Goal: Transaction & Acquisition: Purchase product/service

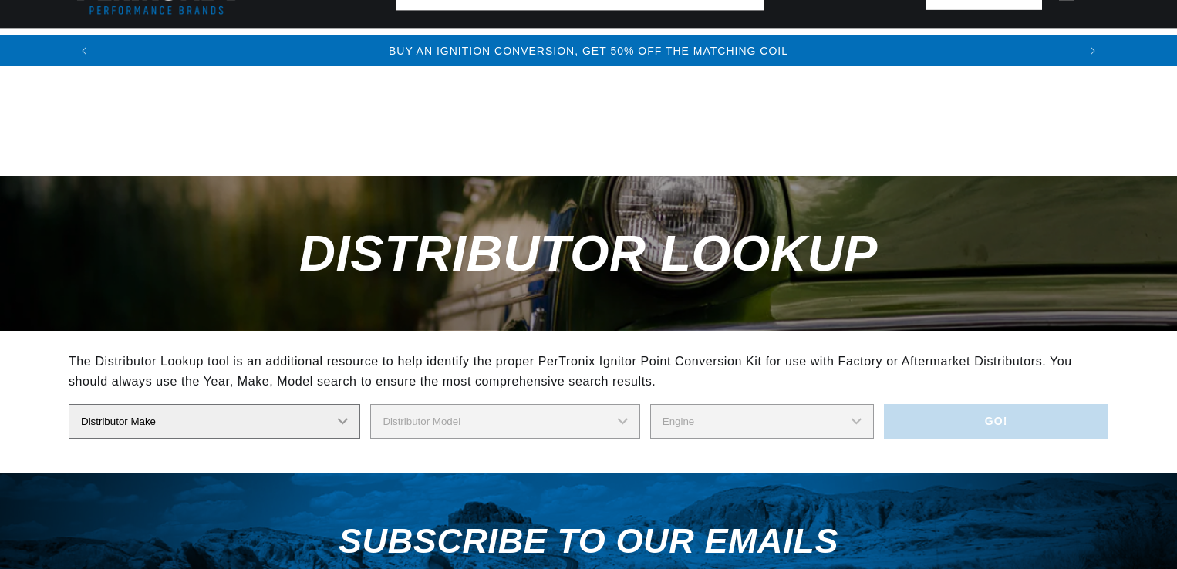
scroll to position [308, 0]
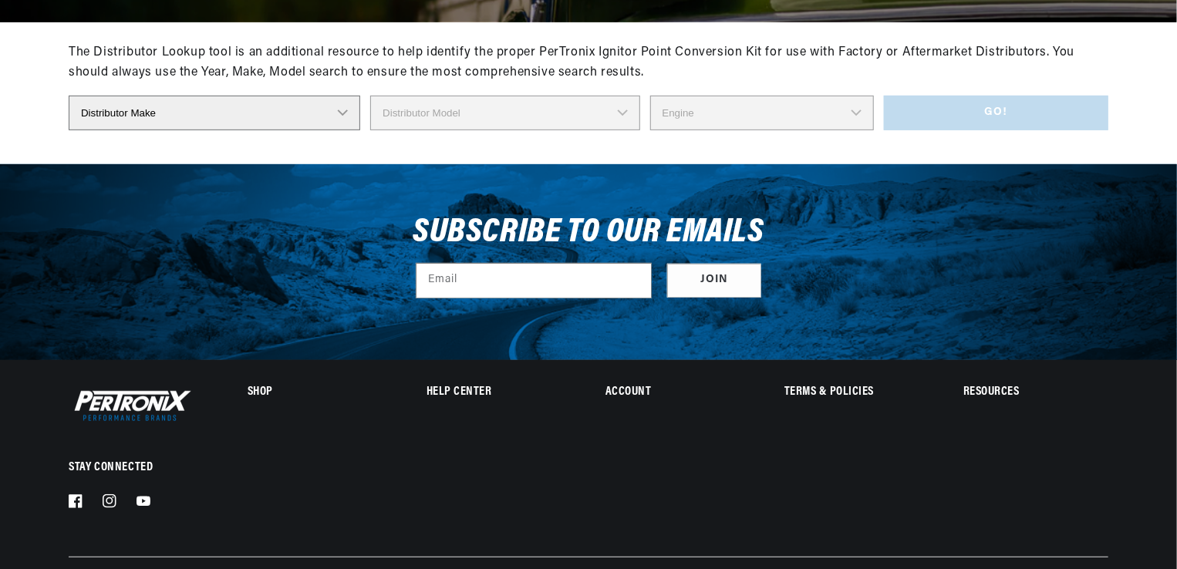
click at [341, 112] on select "Distributor Make Accel Aldon Autolite Bosch Century Chrysler Clark Colt Contine…" at bounding box center [214, 113] width 291 height 35
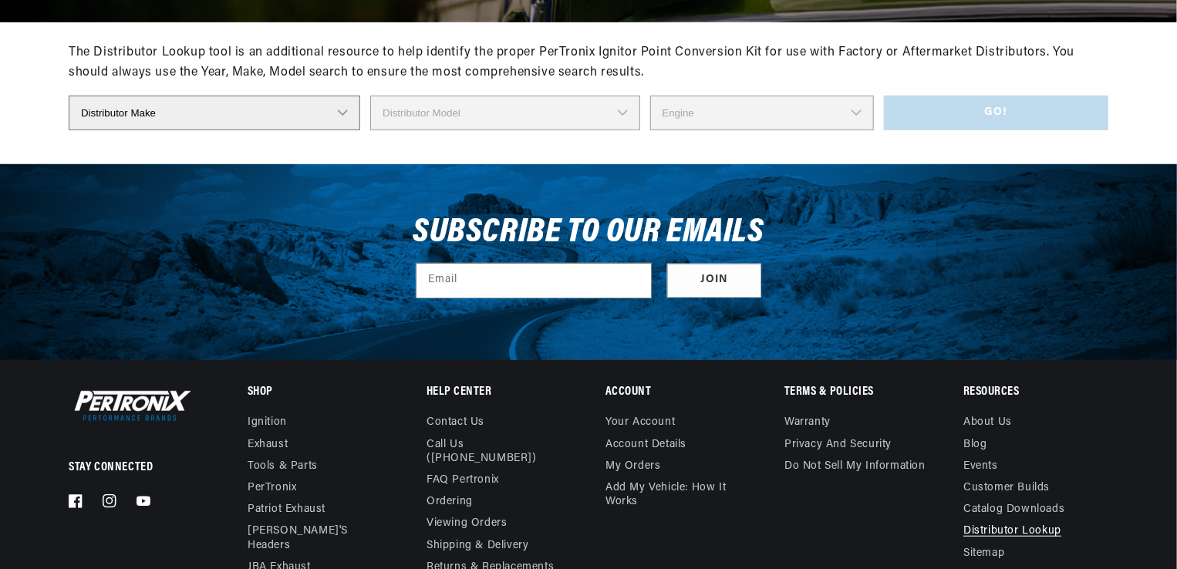
click at [345, 116] on select "Distributor Make Accel Aldon Autolite Bosch Century Chrysler Clark Colt Contine…" at bounding box center [214, 113] width 291 height 35
click at [345, 114] on select "Distributor Make Accel Aldon Autolite Bosch Century Chrysler Clark Colt Contine…" at bounding box center [214, 113] width 291 height 35
select select "Delco"
click at [69, 96] on select "Distributor Make Accel Aldon Autolite Bosch Century Chrysler Clark Colt Contine…" at bounding box center [214, 113] width 291 height 35
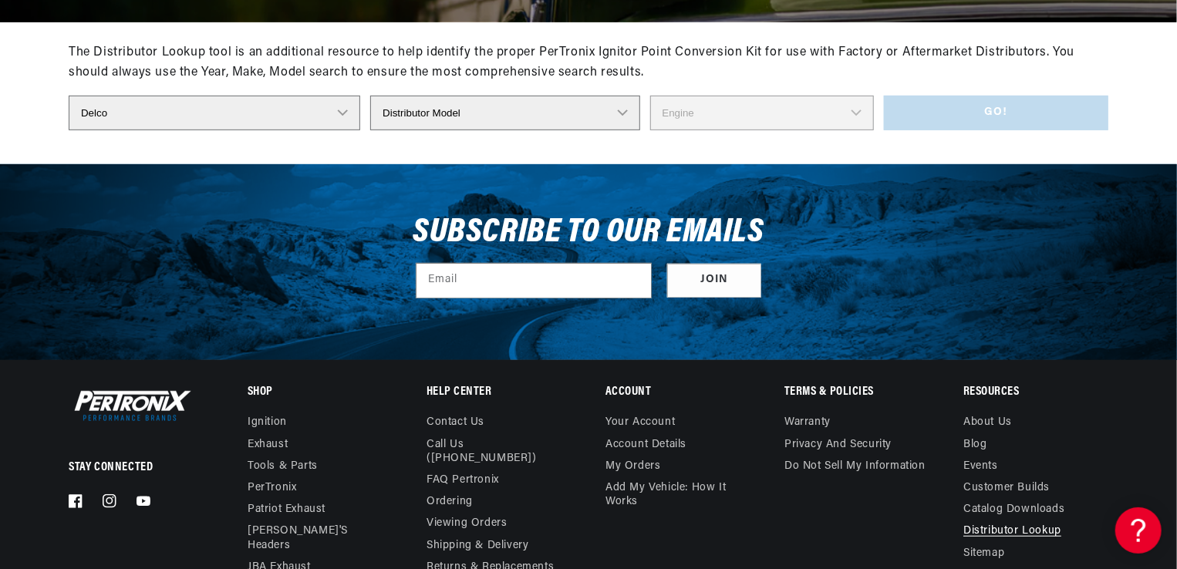
click at [622, 113] on select "Distributor Model 660 661 663 4145 6490 30137 91415 383581 384258 795329 980156…" at bounding box center [504, 113] width 269 height 35
select select "1110980"
click at [371, 96] on select "Distributor Model 660 661 663 4145 6490 30137 91415 383581 384258 795329 980156…" at bounding box center [504, 113] width 269 height 35
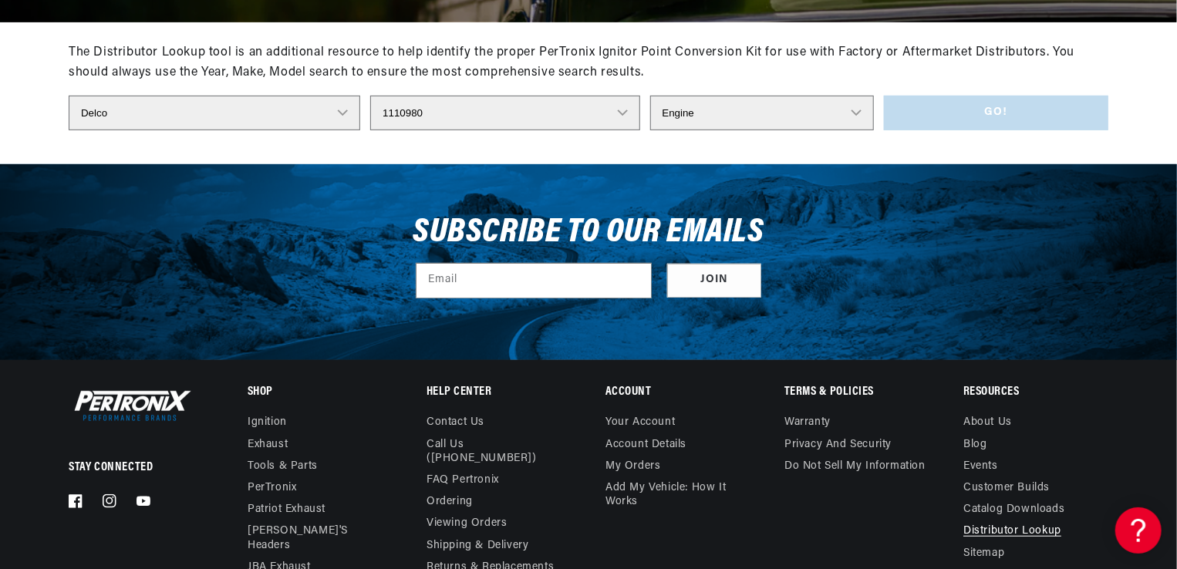
click at [856, 112] on select "Engine 8" at bounding box center [762, 113] width 224 height 35
click at [859, 111] on select "Engine 8" at bounding box center [762, 113] width 224 height 35
click at [858, 113] on select "Engine 8" at bounding box center [762, 113] width 224 height 35
select select "8"
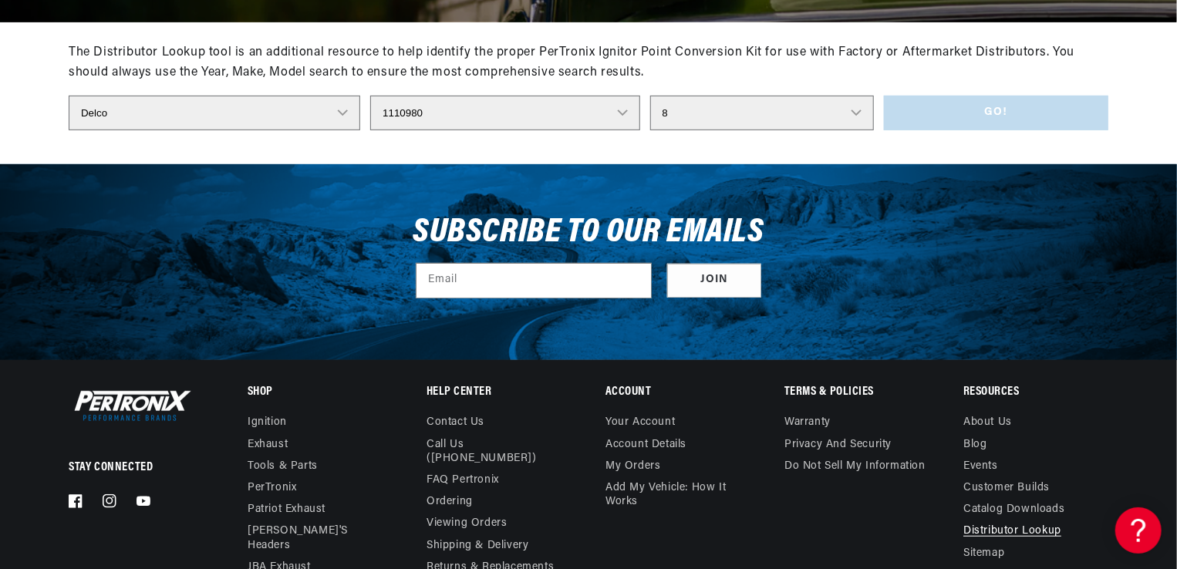
click at [650, 96] on select "Engine 8" at bounding box center [762, 113] width 224 height 35
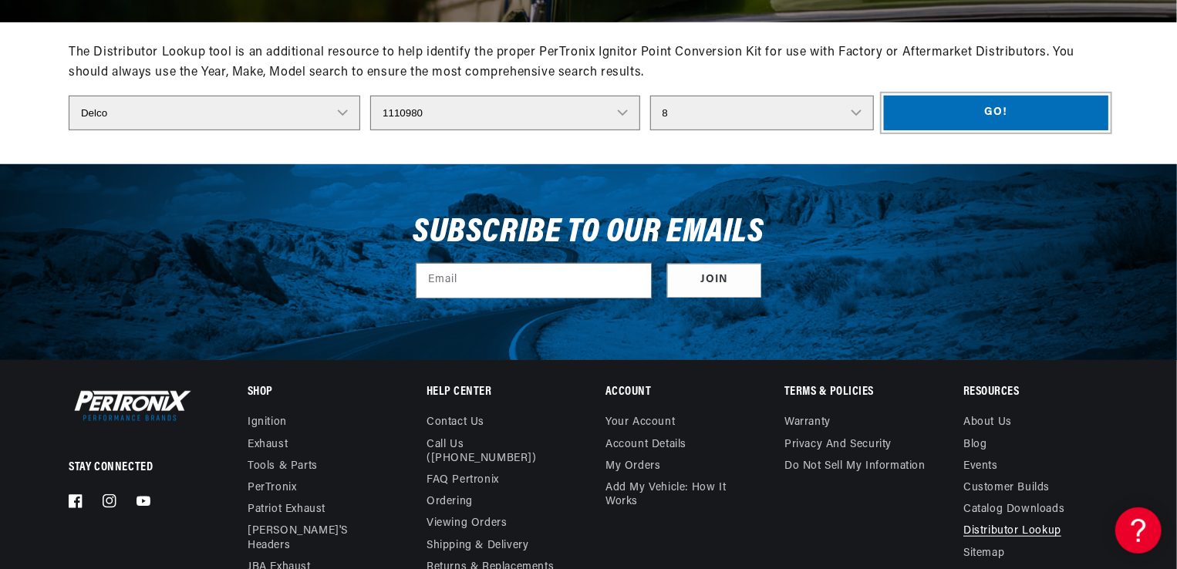
scroll to position [0, 962]
click at [991, 109] on button "Go!" at bounding box center [996, 113] width 224 height 35
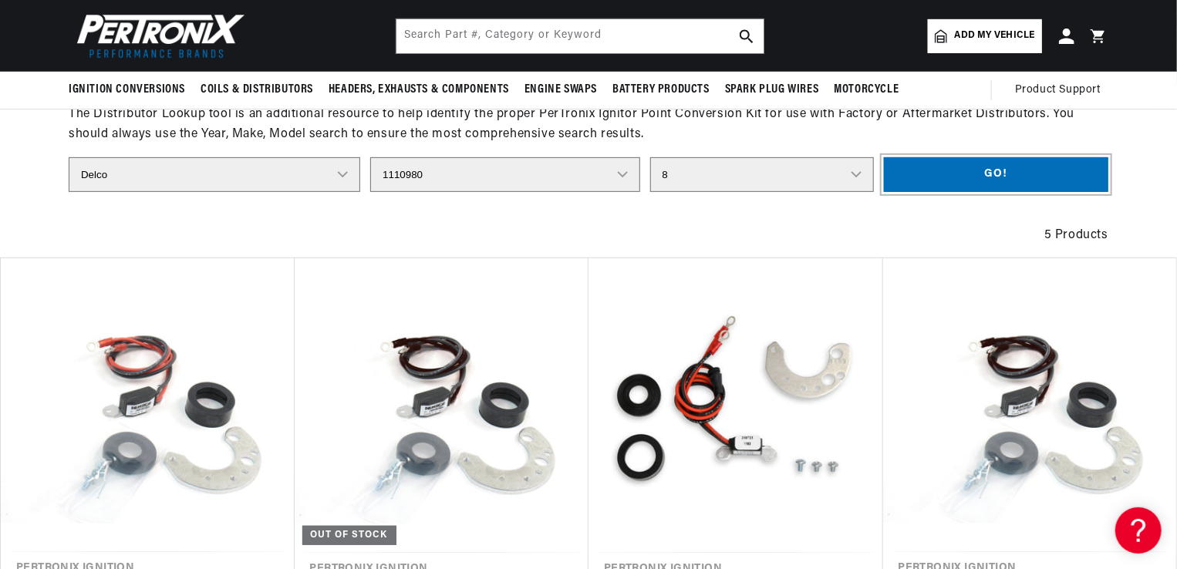
scroll to position [154, 0]
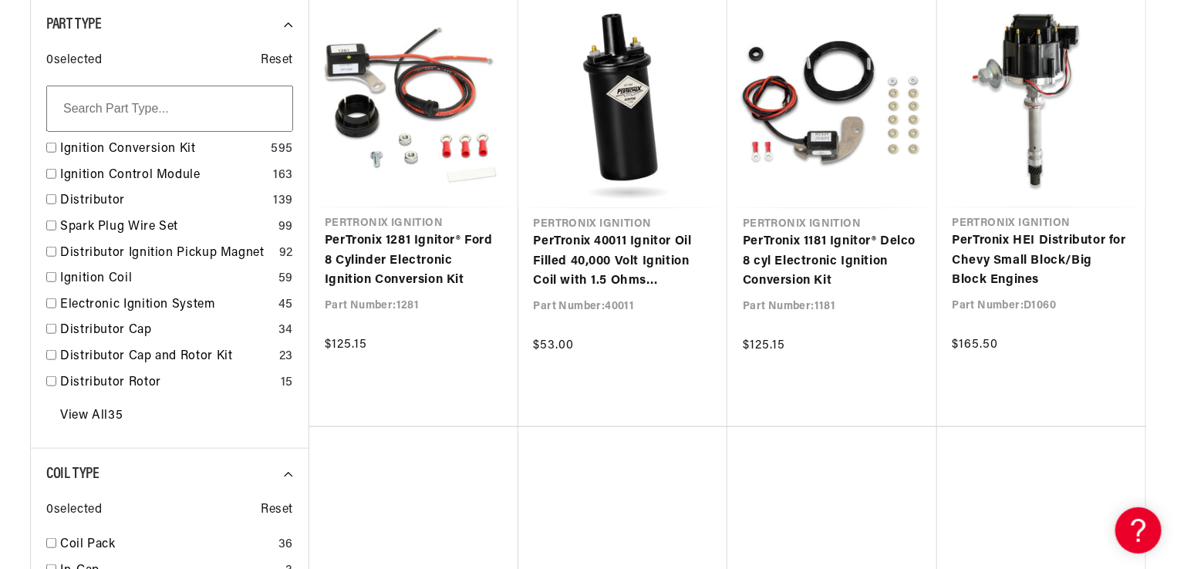
scroll to position [0, 962]
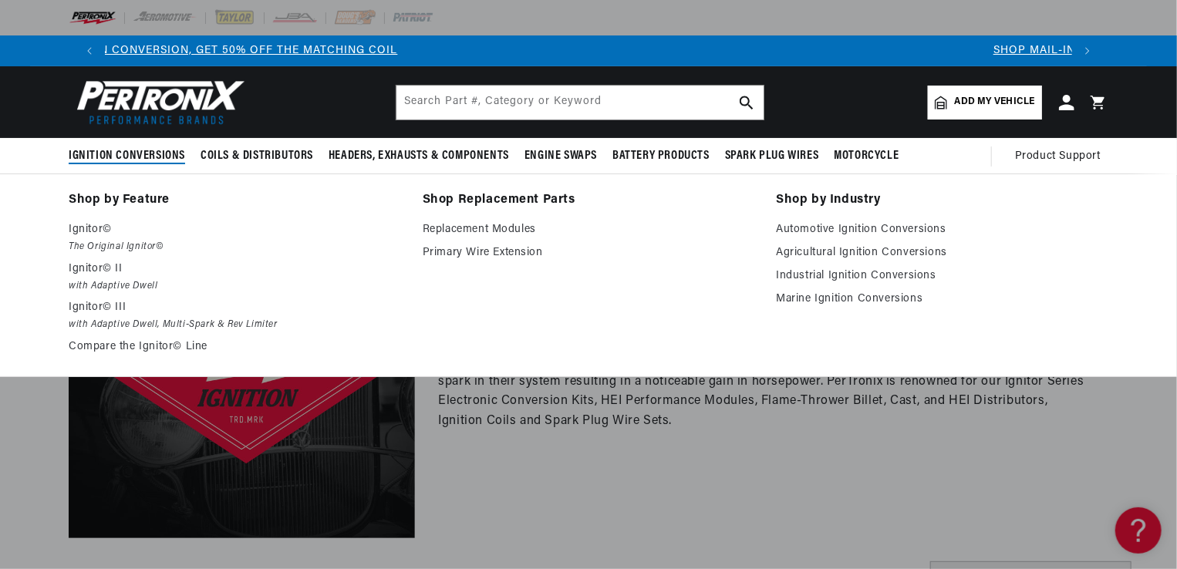
scroll to position [0, 55]
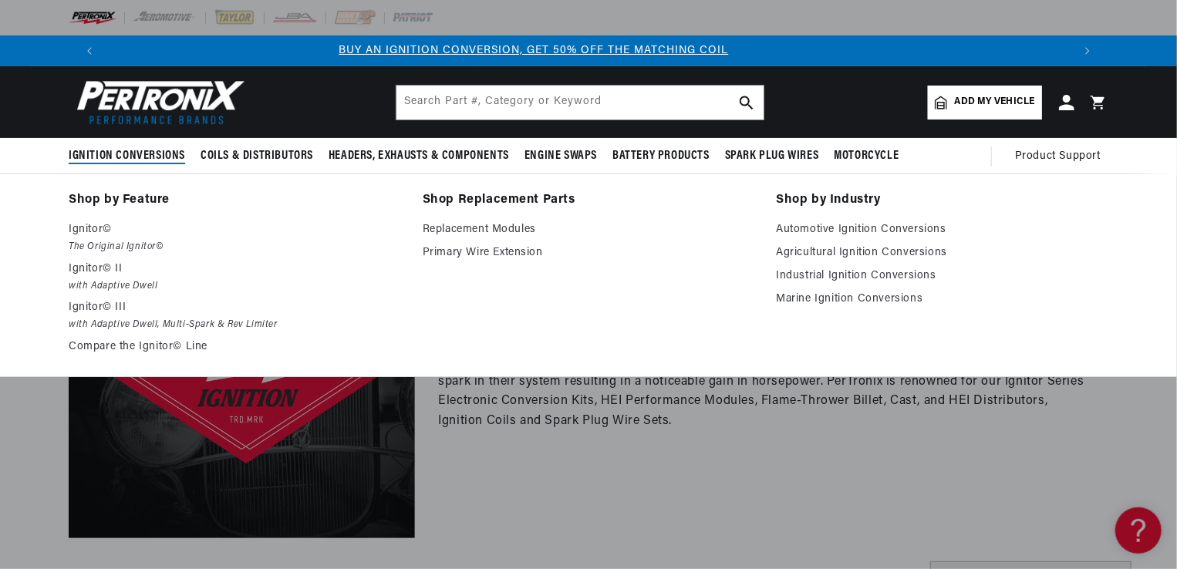
click at [137, 146] on summary "Ignition Conversions" at bounding box center [131, 156] width 124 height 36
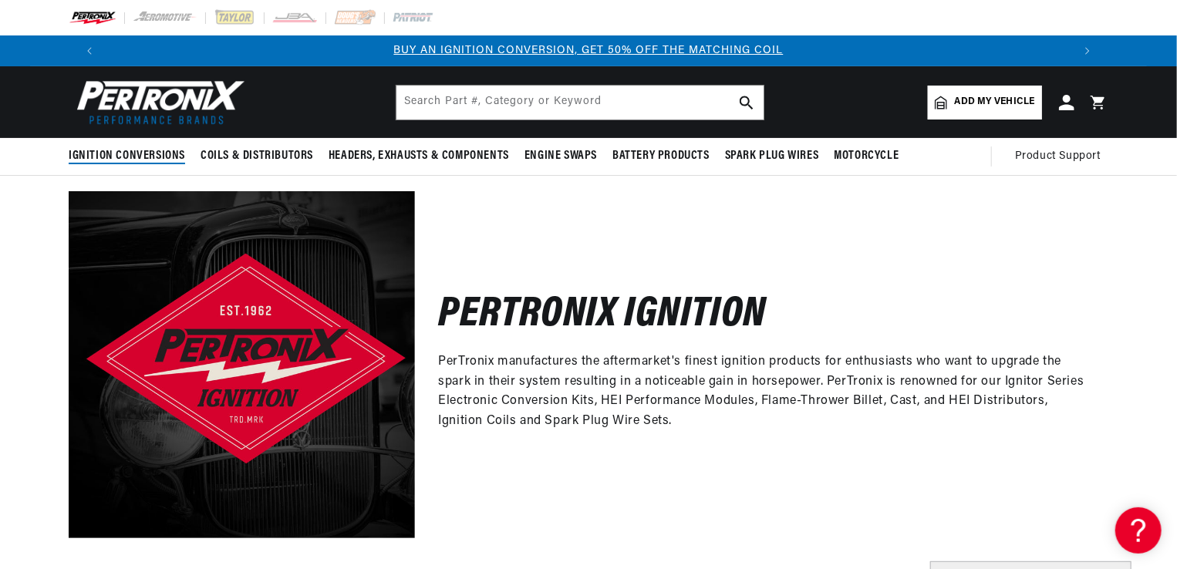
click at [137, 153] on span "Ignition Conversions" at bounding box center [127, 156] width 116 height 16
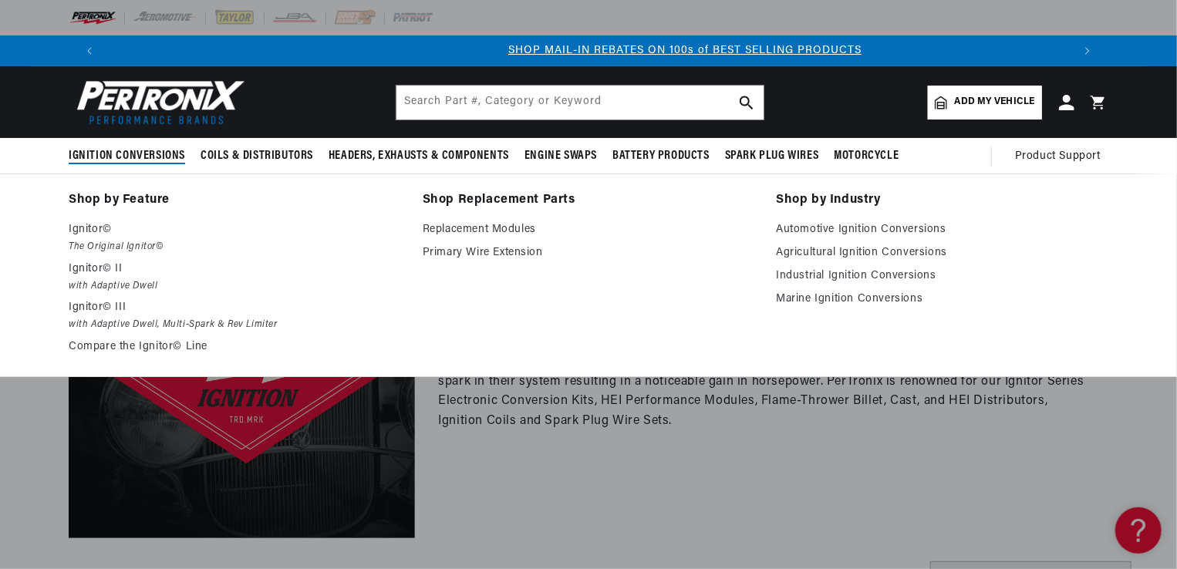
scroll to position [0, 962]
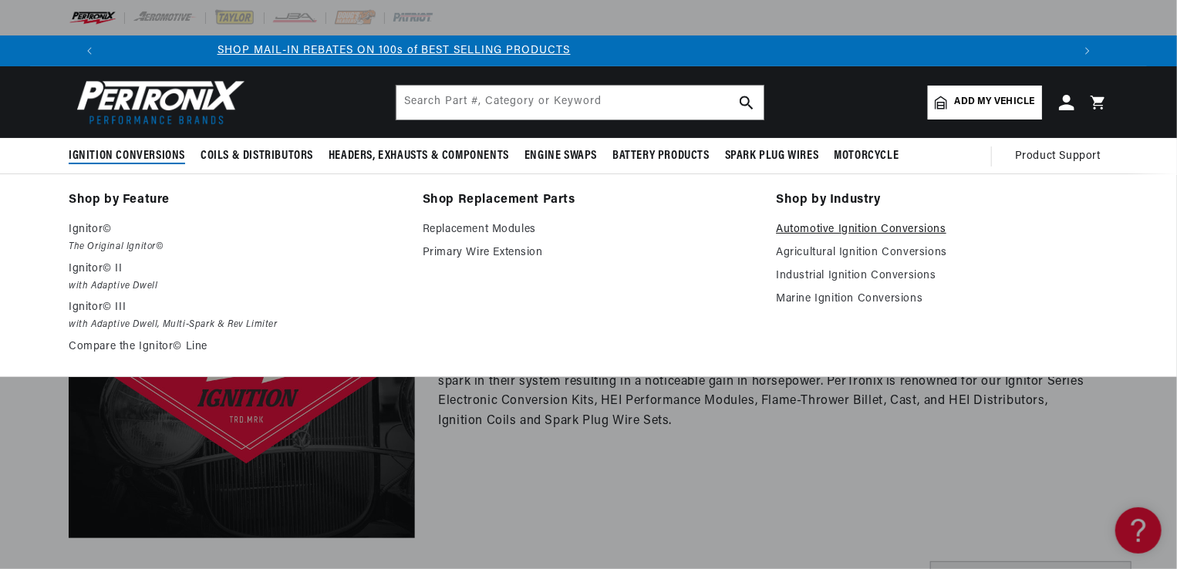
click at [843, 227] on link "Automotive Ignition Conversions" at bounding box center [942, 230] width 332 height 19
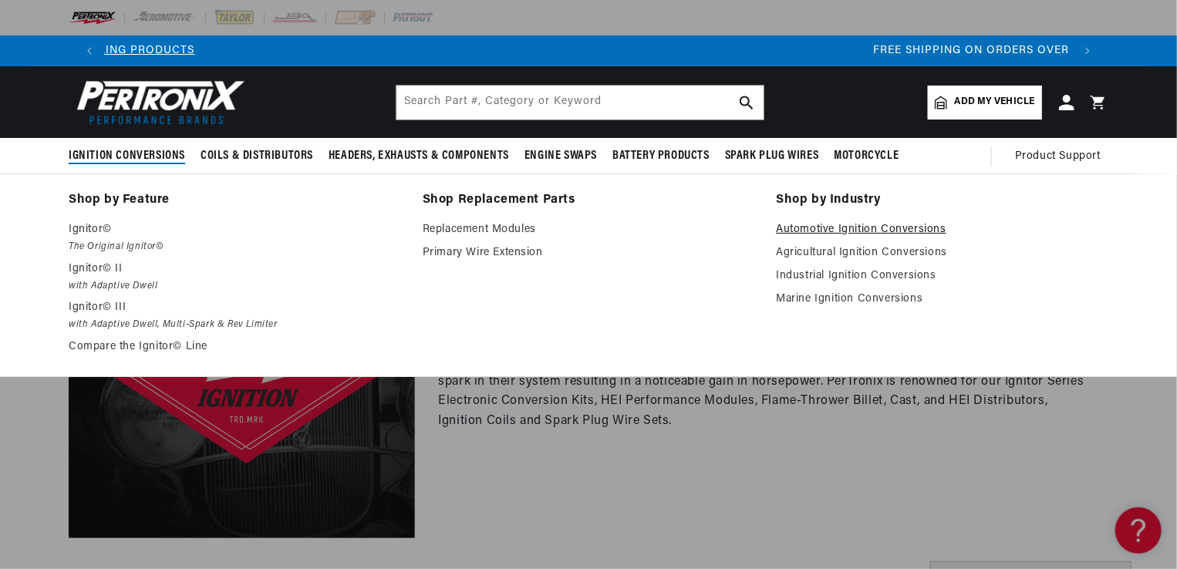
scroll to position [0, 1810]
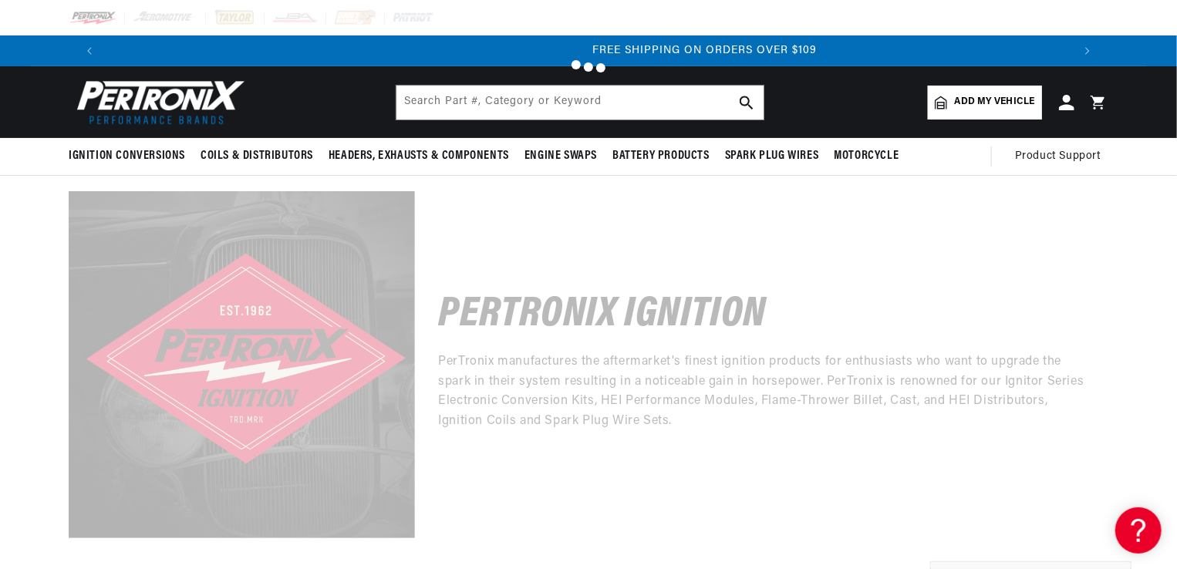
scroll to position [12, 0]
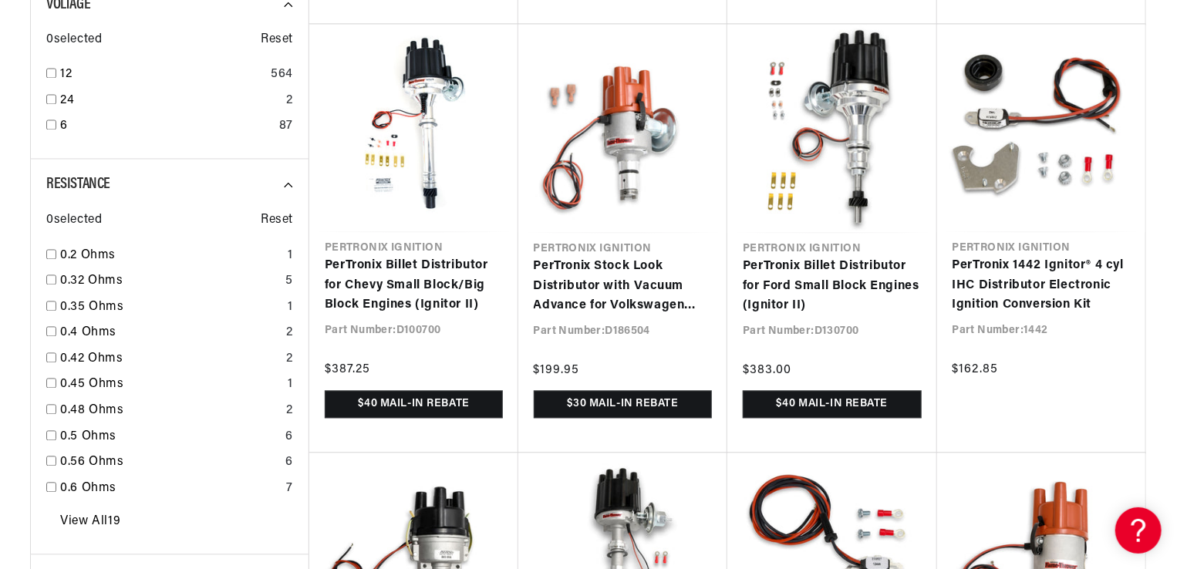
scroll to position [0, 79]
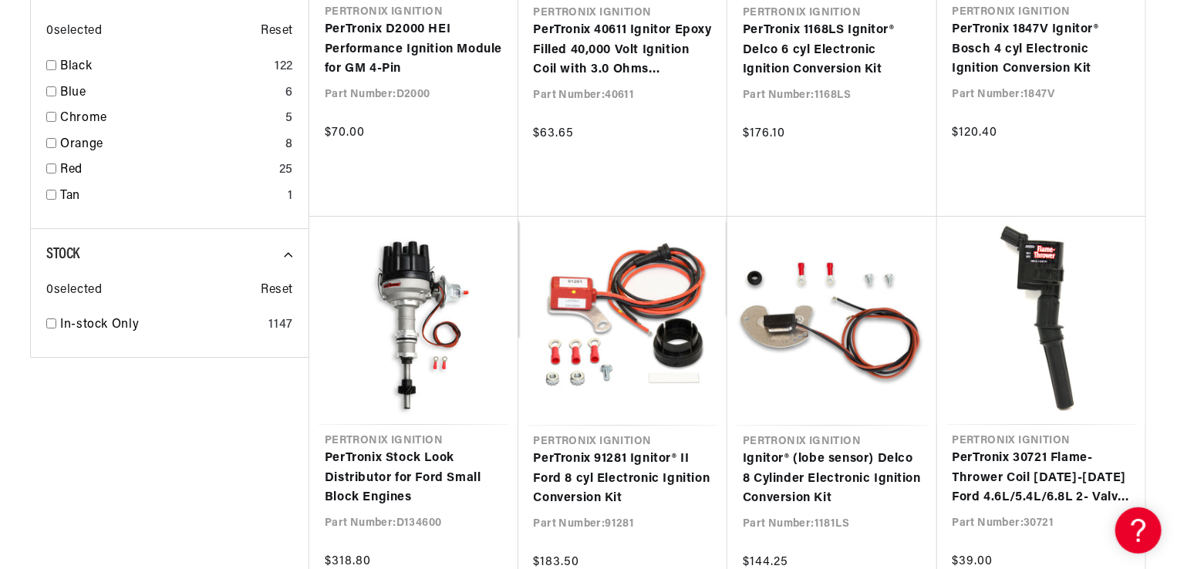
scroll to position [2695, 0]
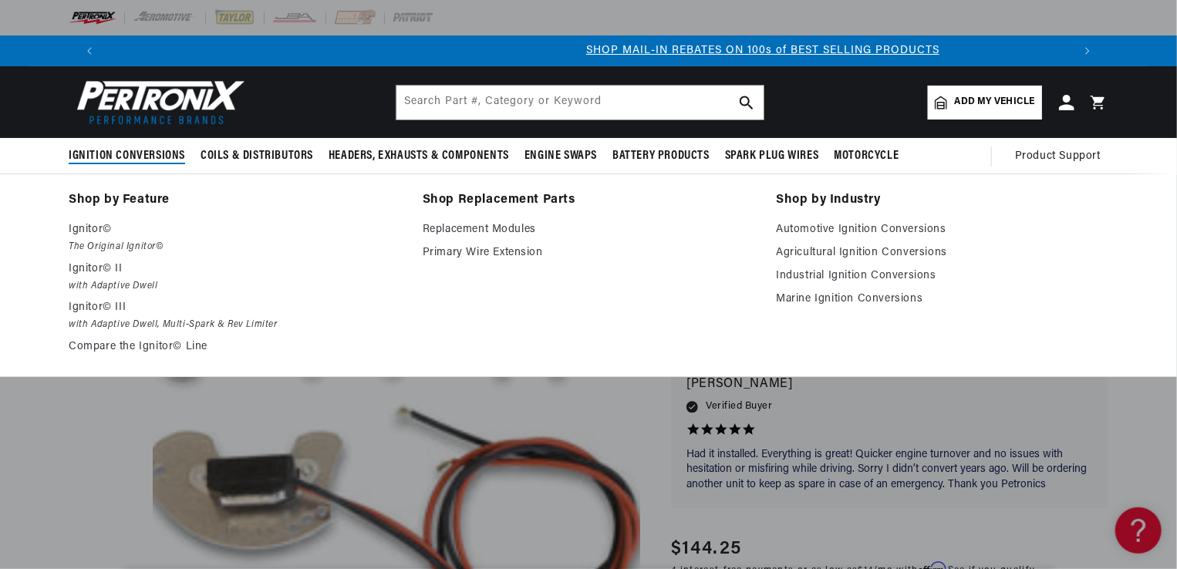
scroll to position [0, 962]
click at [129, 151] on span "Ignition Conversions" at bounding box center [127, 156] width 116 height 16
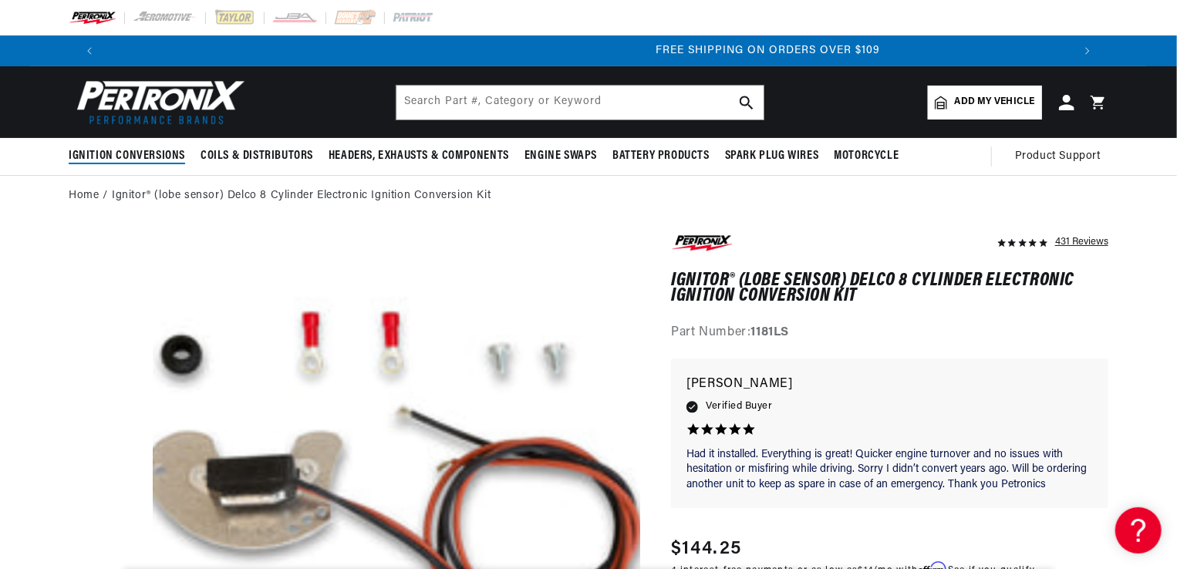
scroll to position [0, 1925]
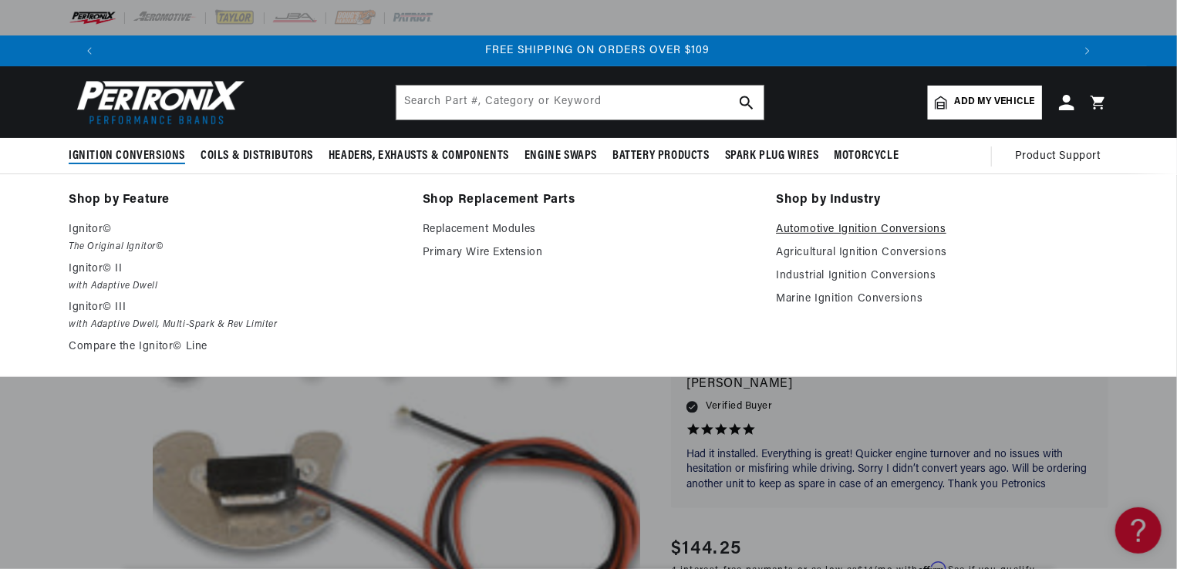
click at [834, 226] on link "Automotive Ignition Conversions" at bounding box center [942, 230] width 332 height 19
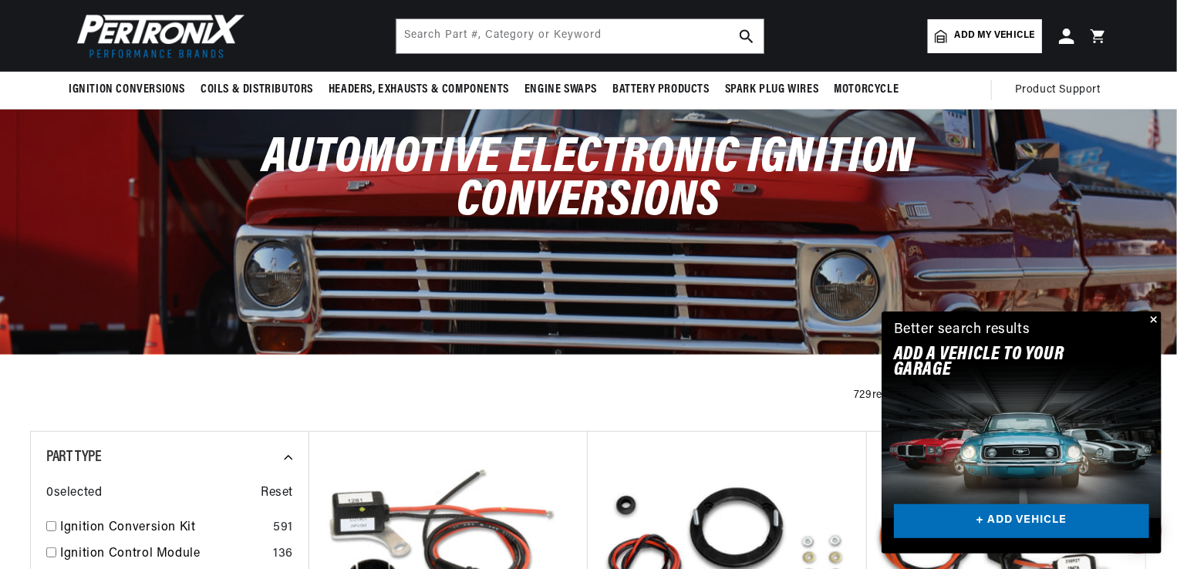
scroll to position [0, 962]
click at [417, 35] on input "text" at bounding box center [579, 36] width 367 height 34
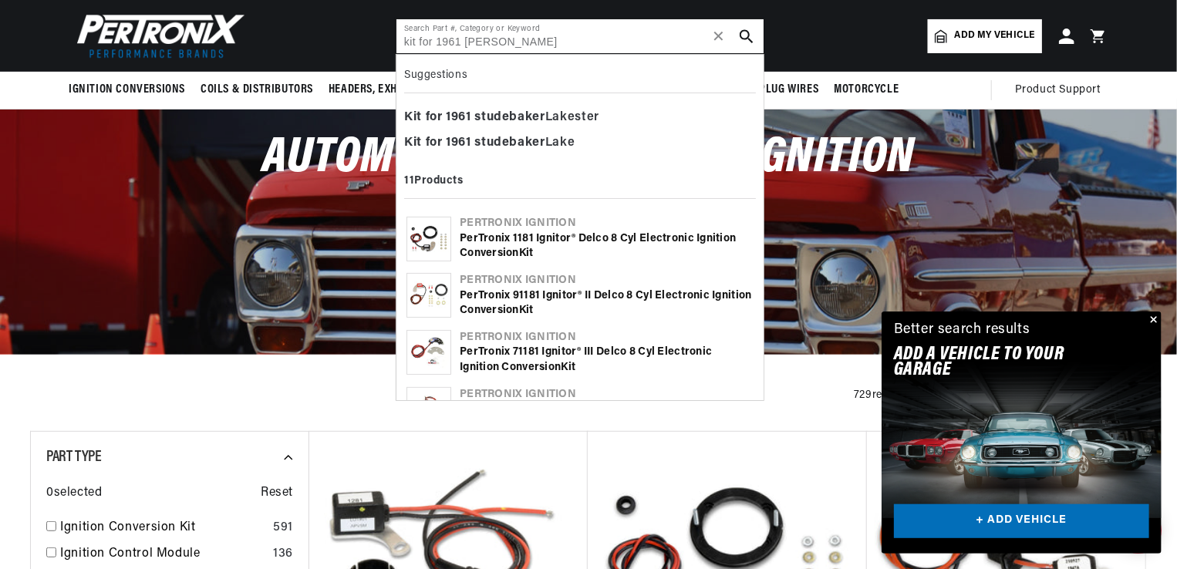
scroll to position [0, 0]
type input "kit for 1961 [PERSON_NAME]"
click at [743, 34] on icon "search button" at bounding box center [746, 36] width 14 height 14
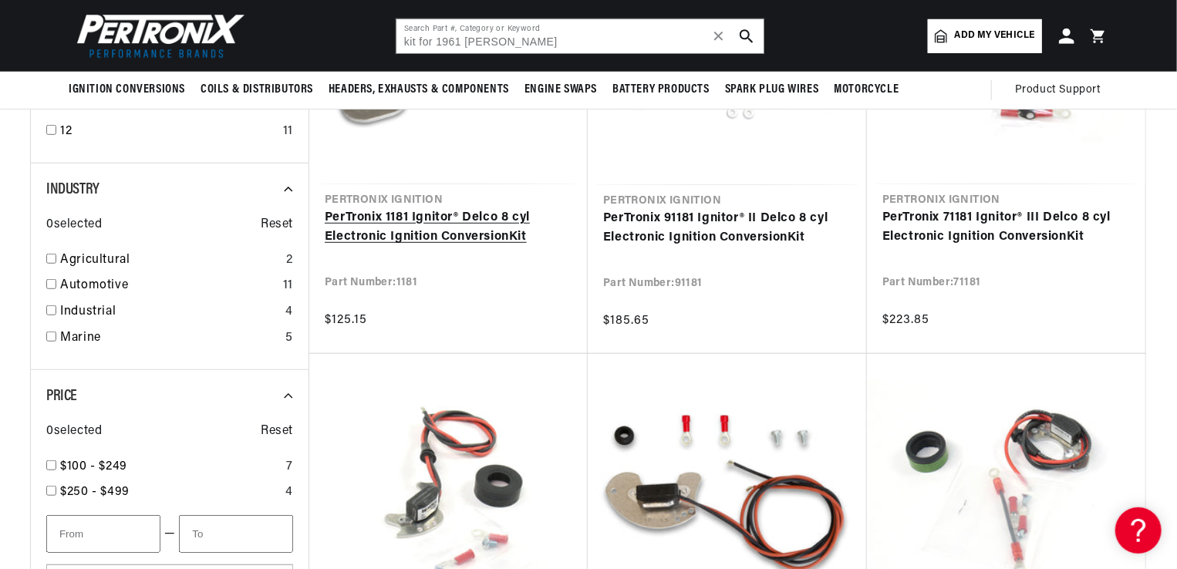
click at [414, 217] on link "PerTronix 1181 Ignitor® Delco 8 cyl Electronic Ignition Conversion Kit" at bounding box center [448, 227] width 247 height 39
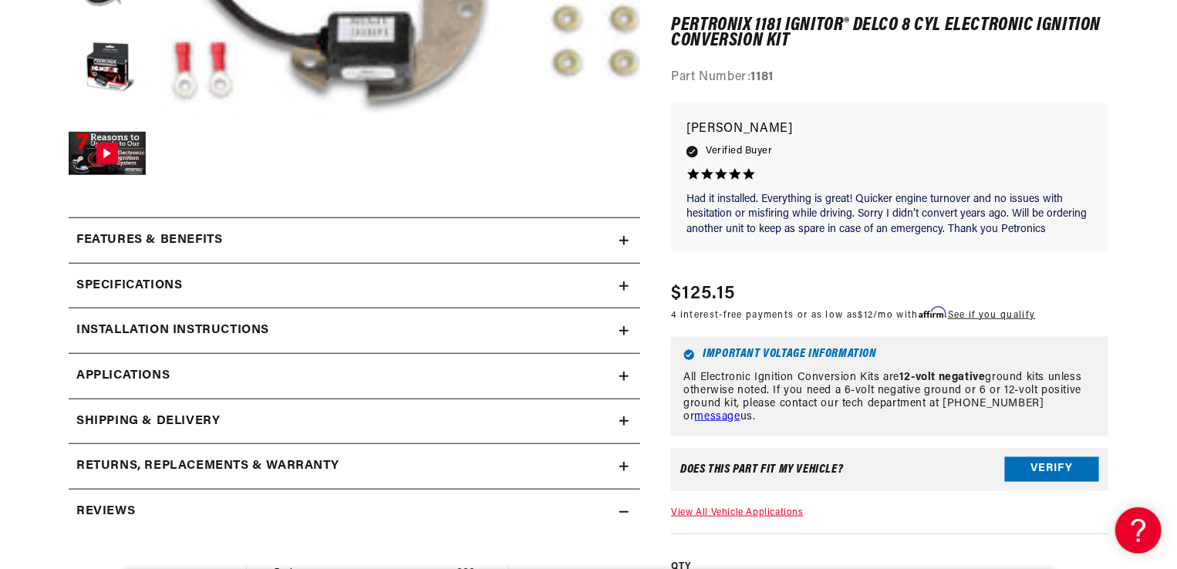
scroll to position [0, 1925]
click at [132, 367] on span "Applications" at bounding box center [122, 376] width 93 height 20
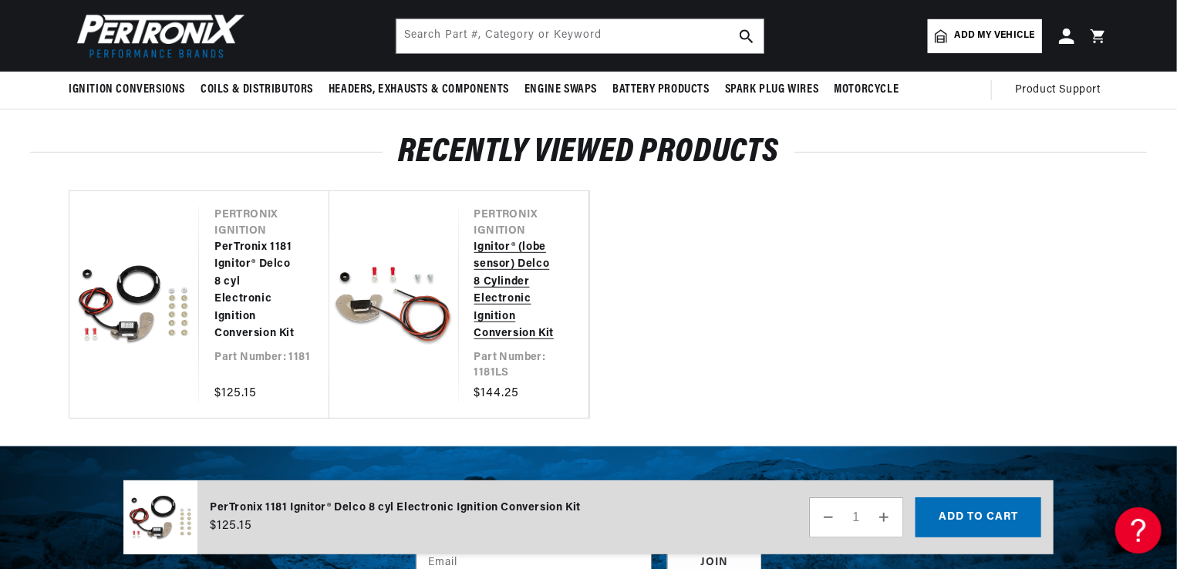
scroll to position [0, 962]
click at [503, 239] on link "Ignitor® (lobe sensor) Delco 8 Cylinder Electronic Ignition Conversion Kit" at bounding box center [515, 290] width 83 height 103
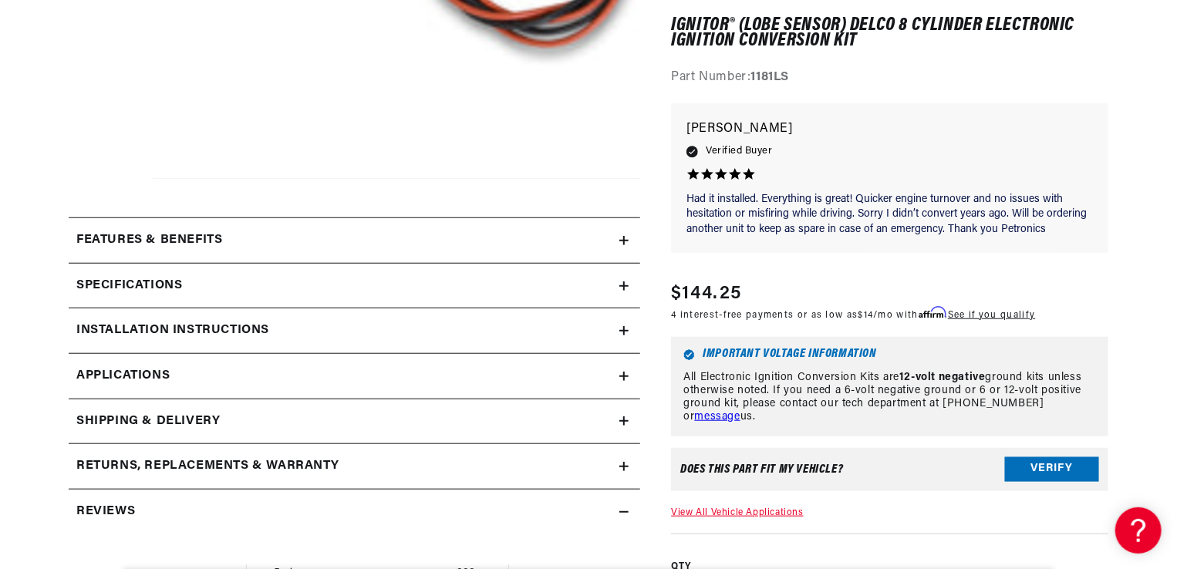
scroll to position [0, 962]
click at [120, 370] on span "Applications" at bounding box center [122, 376] width 93 height 20
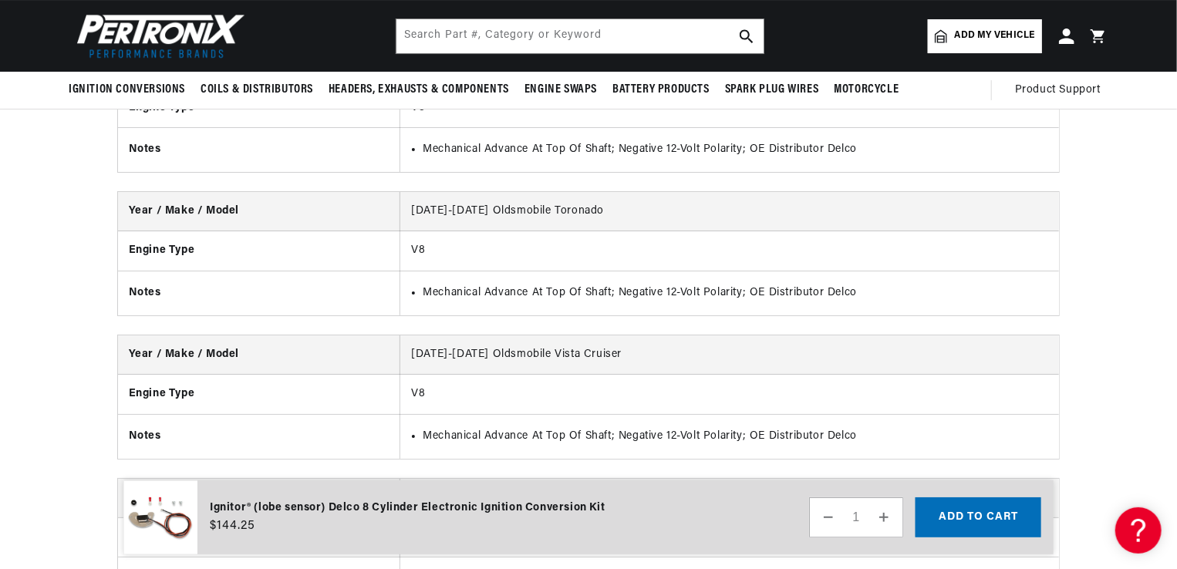
scroll to position [14248, 0]
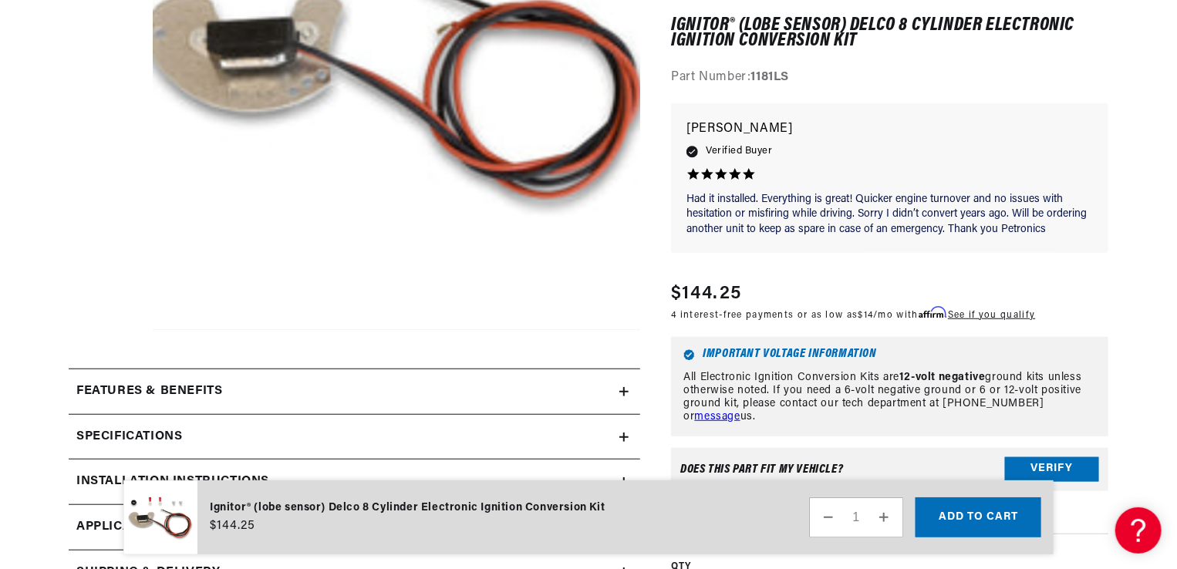
scroll to position [463, 0]
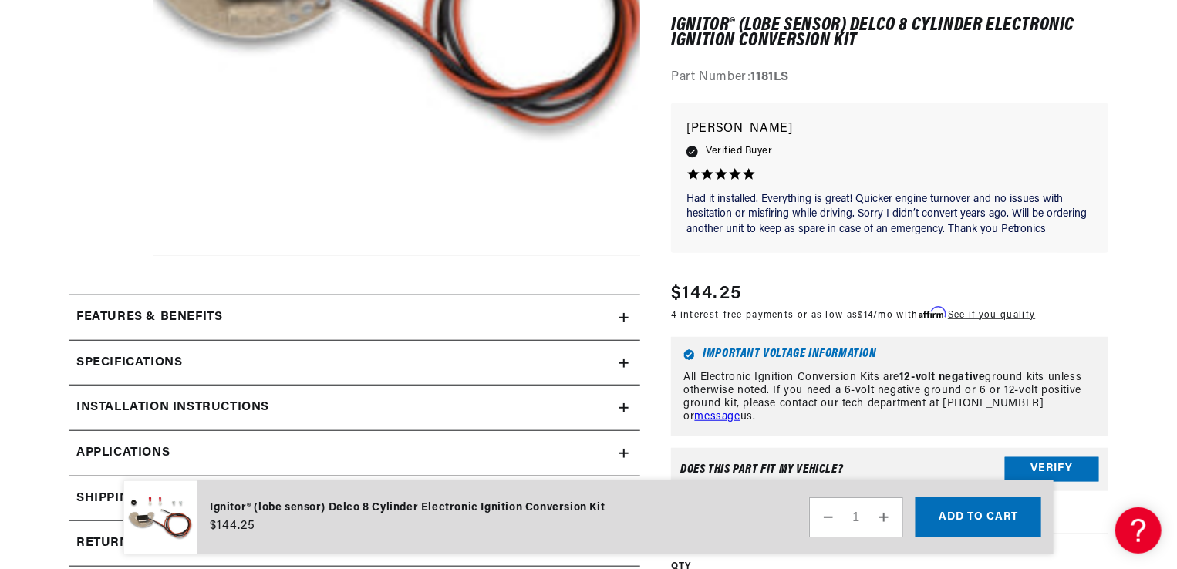
click at [143, 315] on h2 "Features & Benefits" at bounding box center [149, 318] width 146 height 20
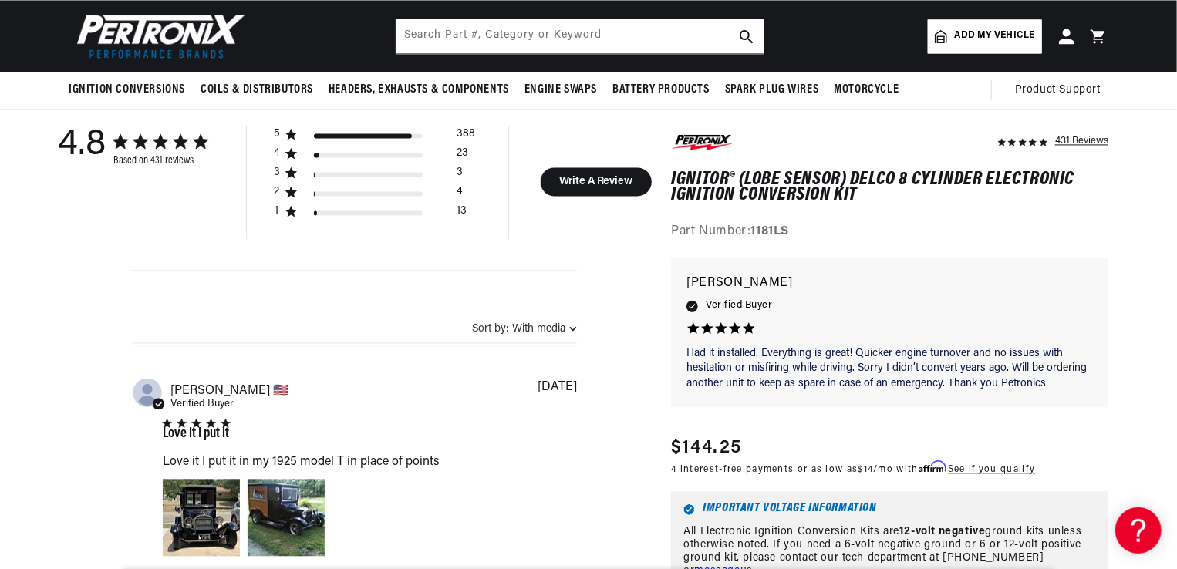
scroll to position [1542, 0]
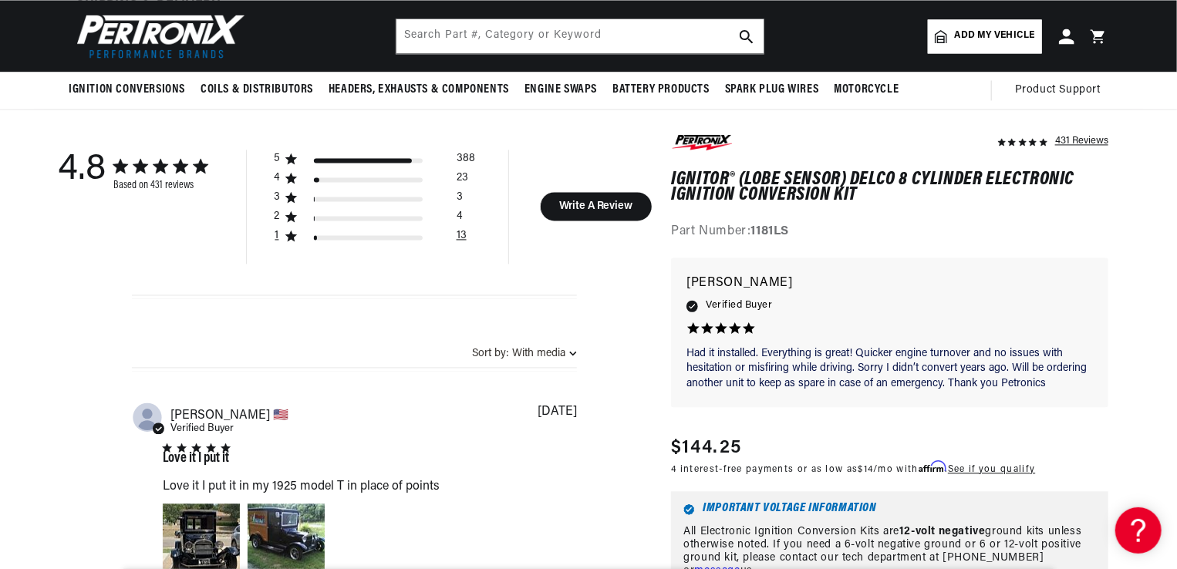
click at [332, 236] on div "1 star by 13 reviews" at bounding box center [368, 237] width 109 height 5
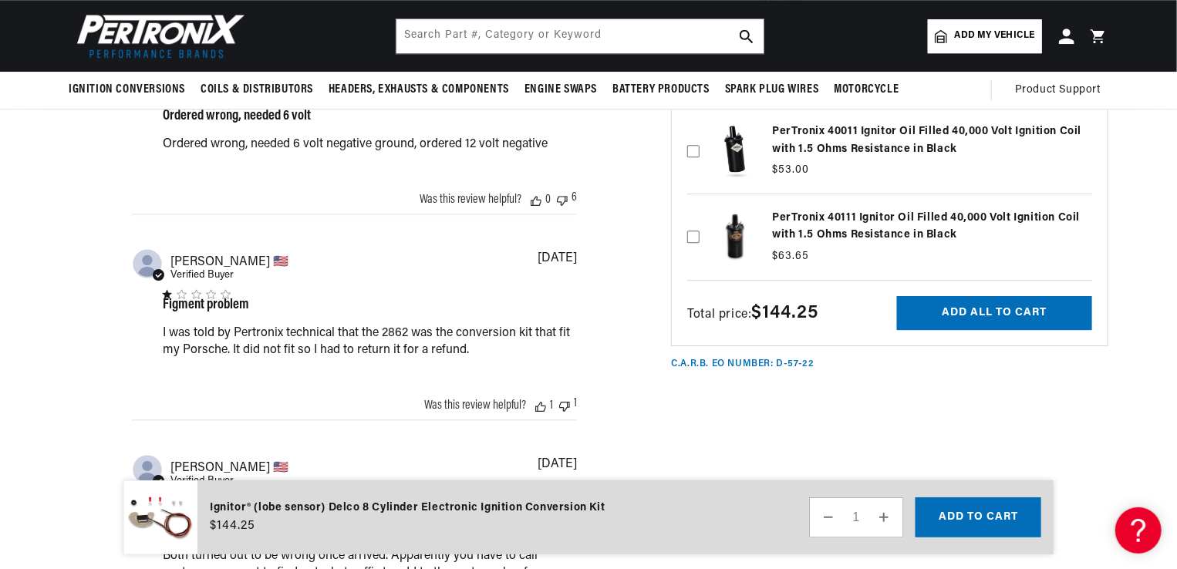
scroll to position [0, 965]
